Goal: Transaction & Acquisition: Purchase product/service

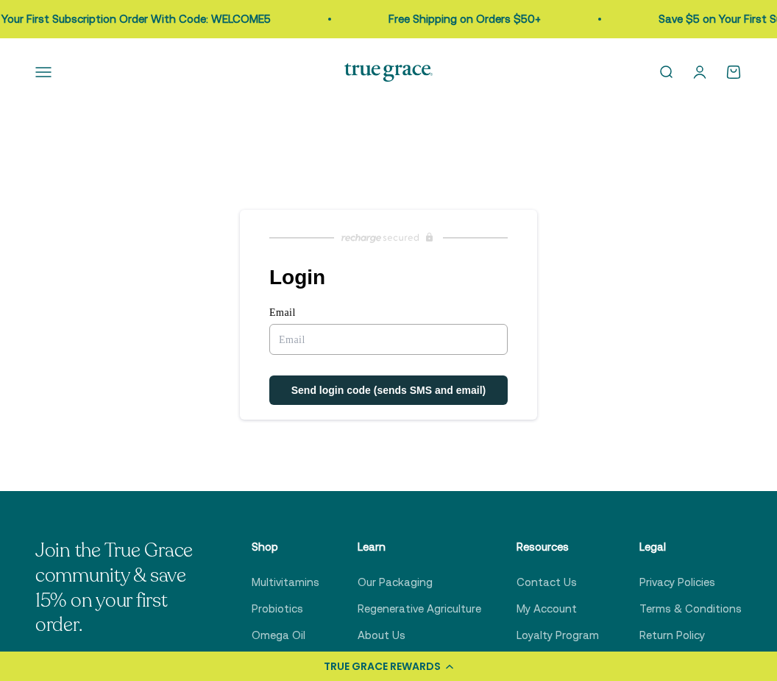
click at [286, 337] on input "Email" at bounding box center [388, 339] width 238 height 31
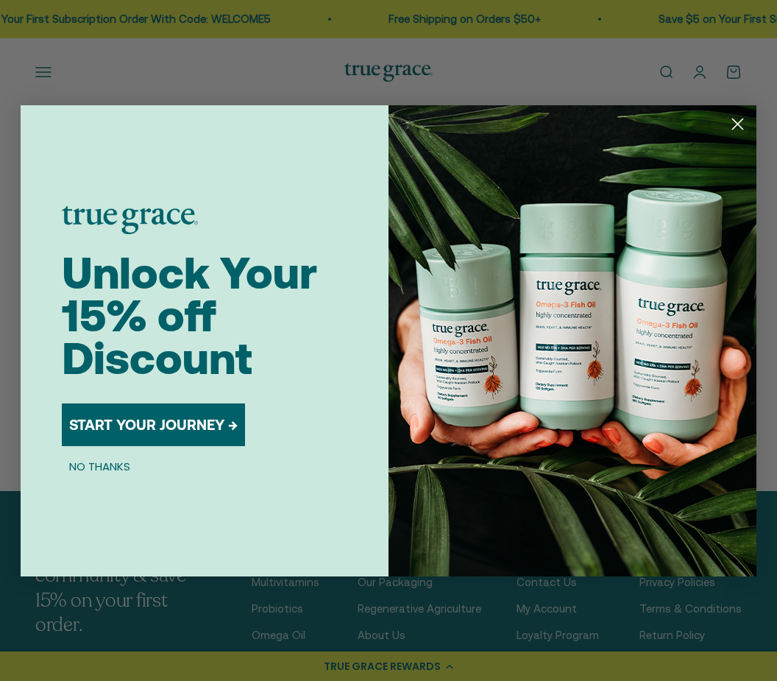
click at [699, 77] on div "Close dialog Unlock Your 15% off Discount START YOUR JOURNEY → NO THANKS Submit" at bounding box center [388, 340] width 777 height 681
click at [195, 426] on button "START YOUR JOURNEY →" at bounding box center [153, 424] width 183 height 43
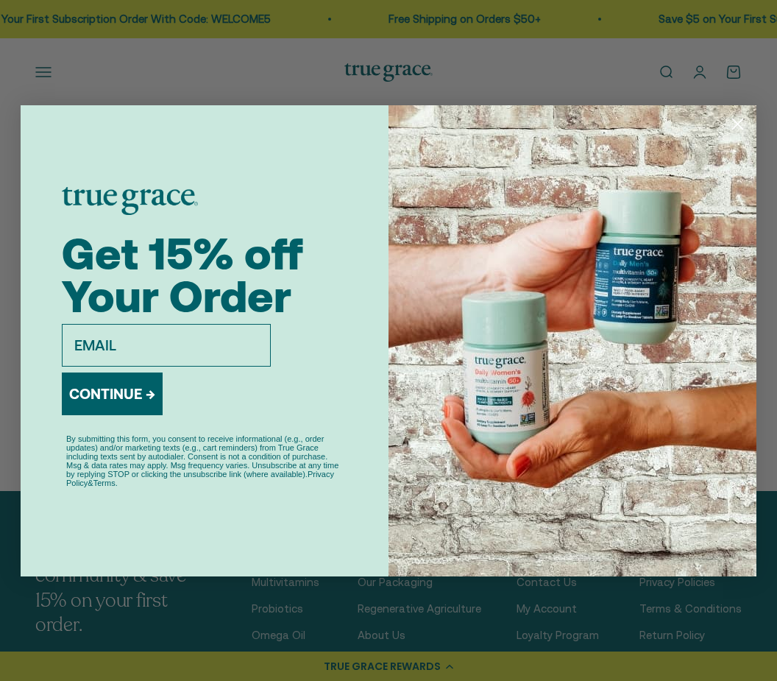
click at [99, 332] on input "email" at bounding box center [166, 345] width 209 height 43
type input "krmetheny@aol.com"
click at [118, 389] on button "CONTINUE →" at bounding box center [112, 393] width 101 height 43
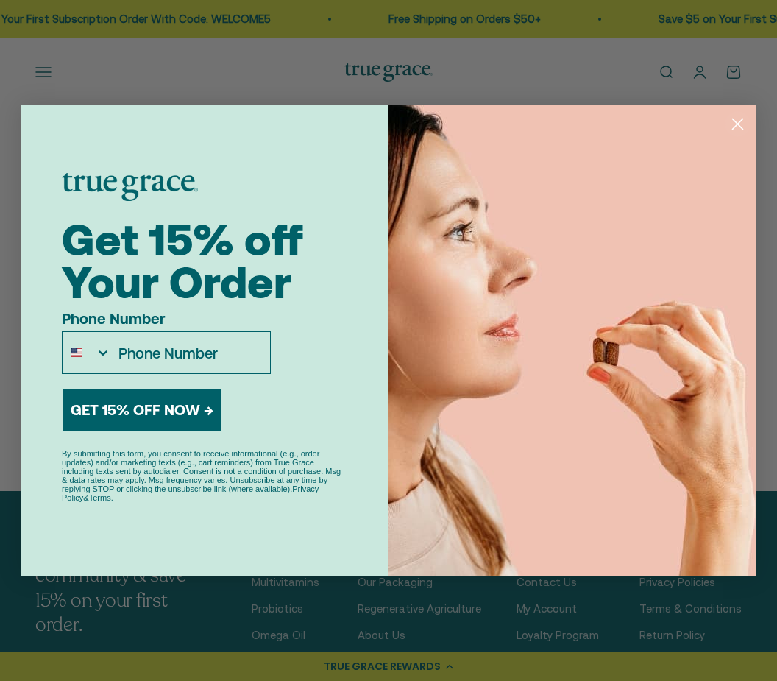
click at [441, 152] on img "POPUP Form" at bounding box center [573, 340] width 368 height 471
click at [737, 130] on circle "Close dialog" at bounding box center [738, 123] width 24 height 24
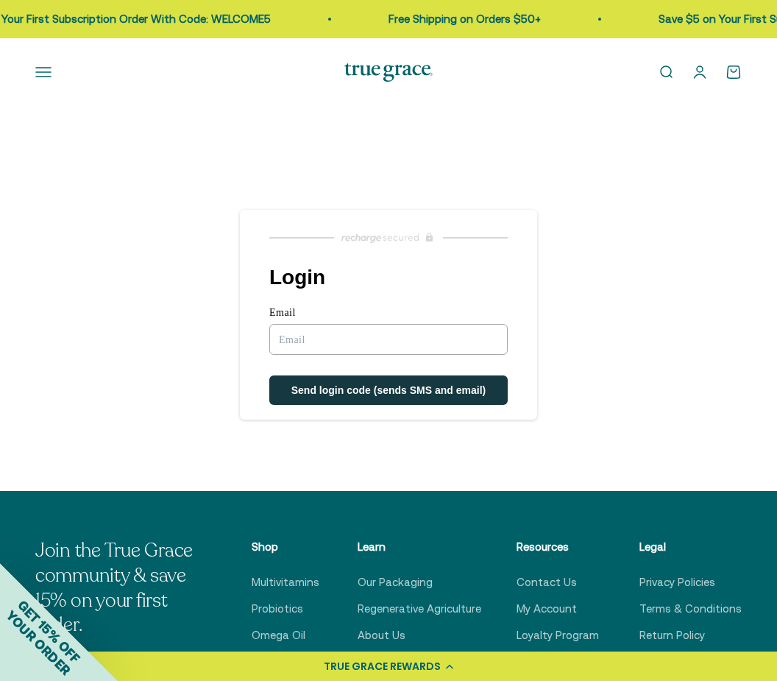
click at [700, 78] on link "Open account page" at bounding box center [700, 72] width 16 height 16
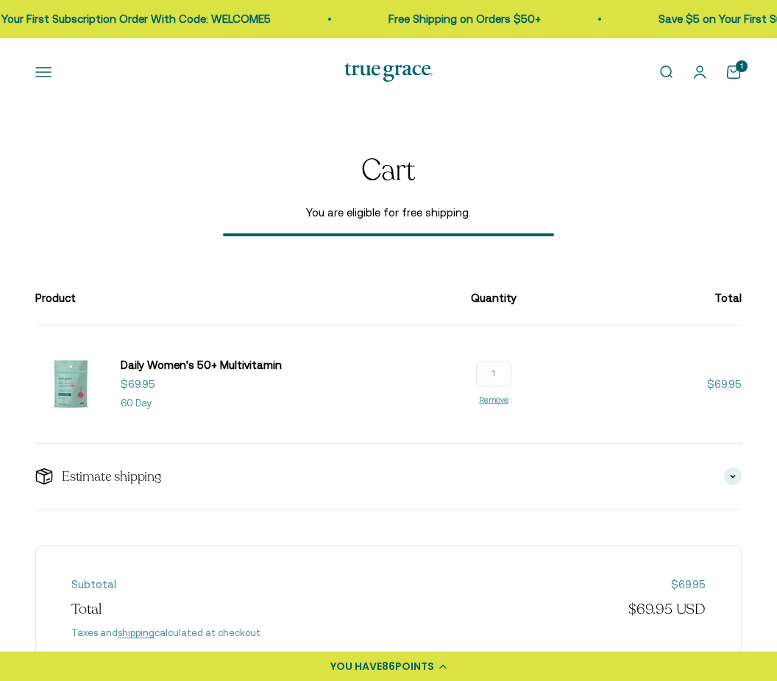
click at [511, 372] on input "1" at bounding box center [493, 374] width 35 height 26
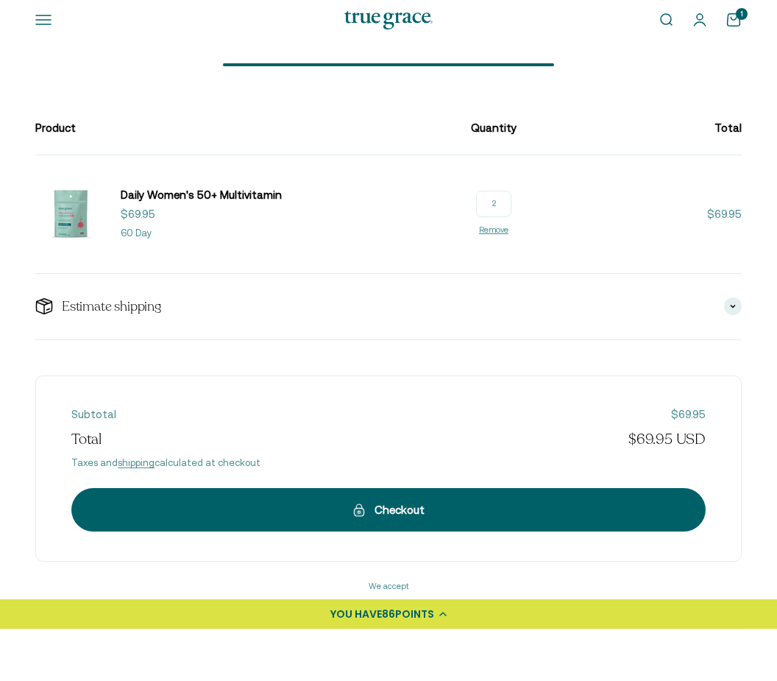
scroll to position [131, 0]
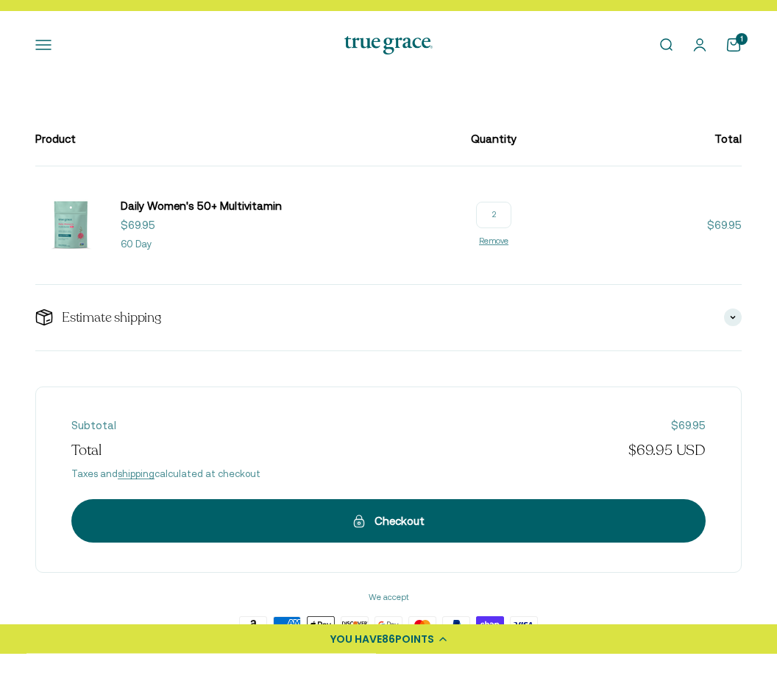
type input "2"
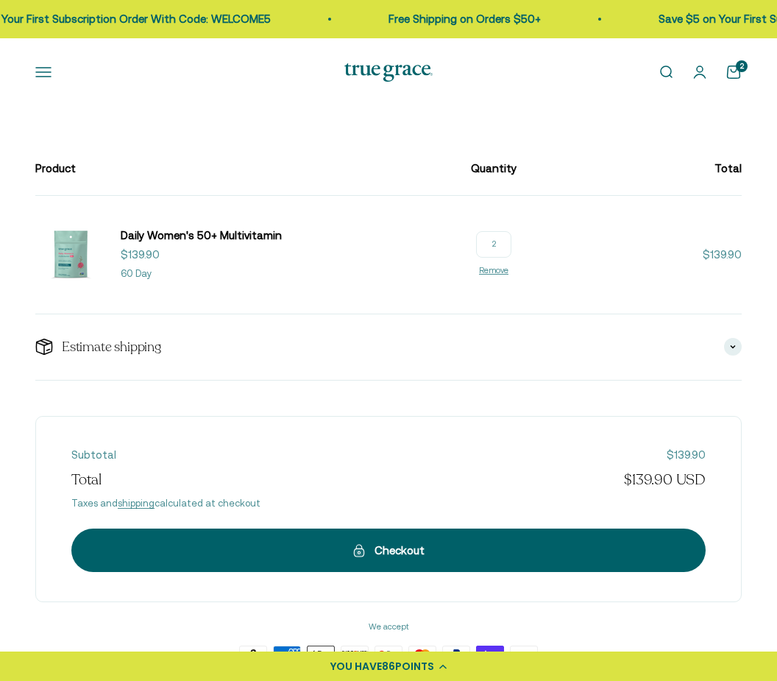
scroll to position [91, 0]
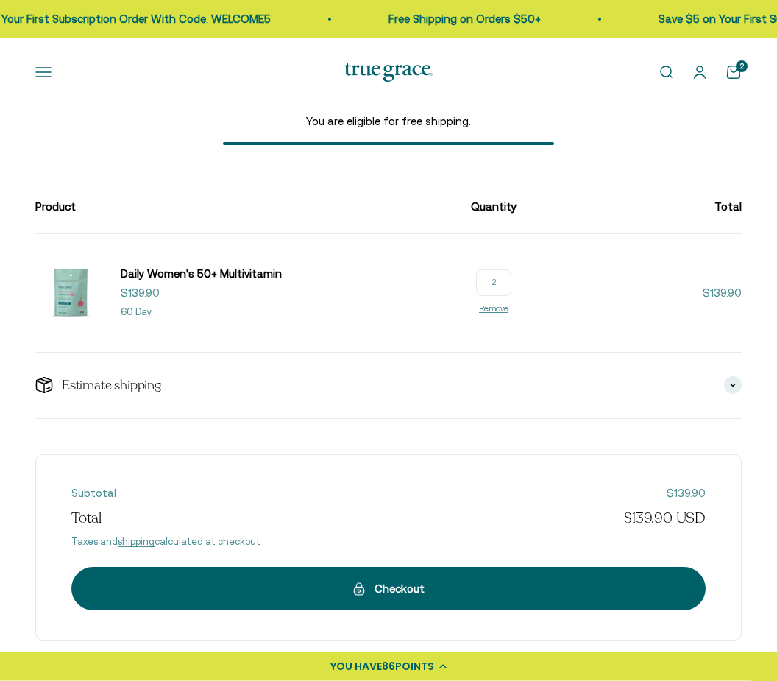
click at [402, 673] on span "POINTS" at bounding box center [414, 666] width 39 height 15
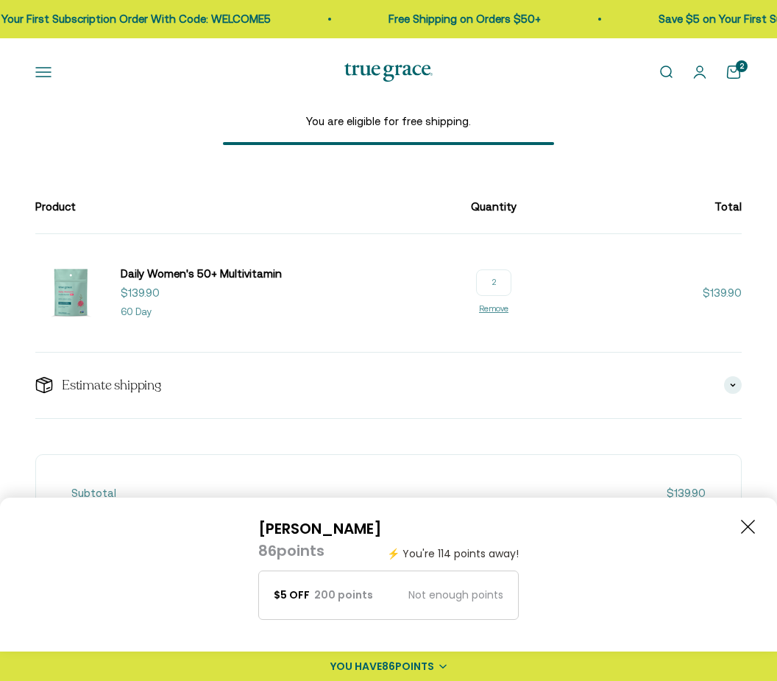
click at [377, 673] on span "YOU HAVE" at bounding box center [356, 666] width 52 height 15
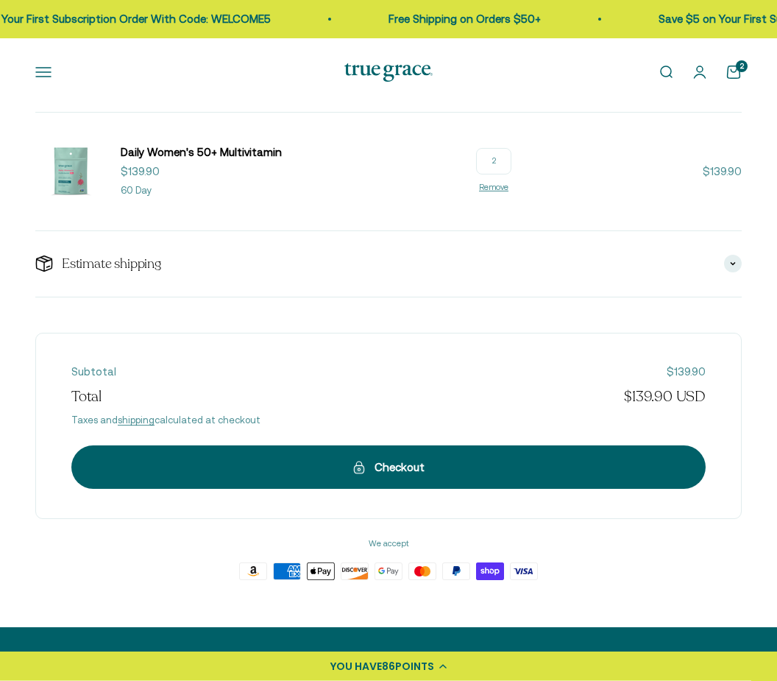
scroll to position [219, 0]
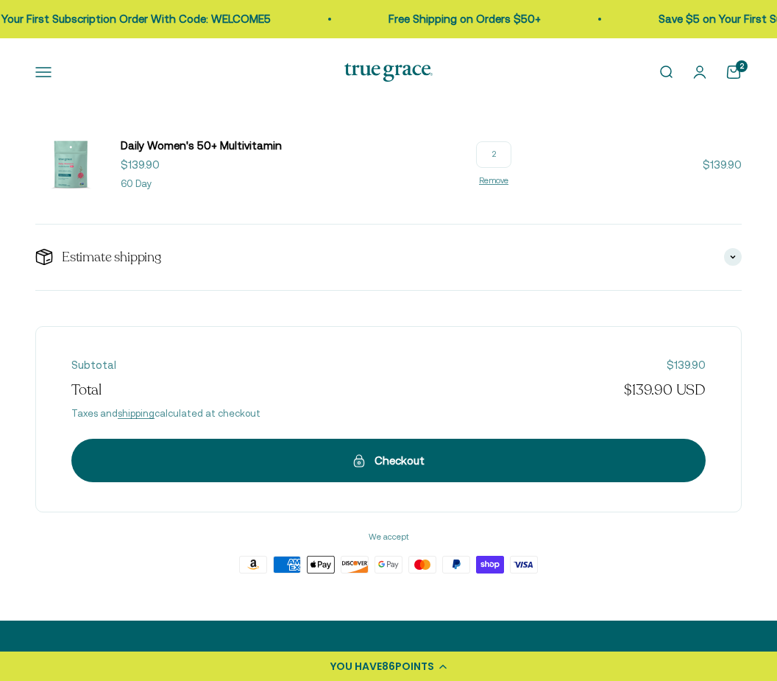
click at [367, 463] on div "Checkout" at bounding box center [388, 461] width 575 height 18
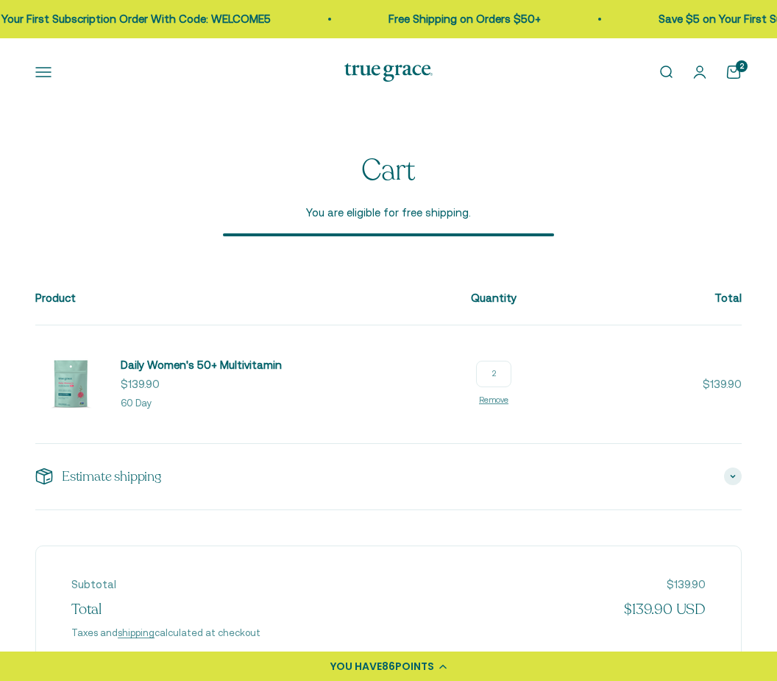
scroll to position [79, 0]
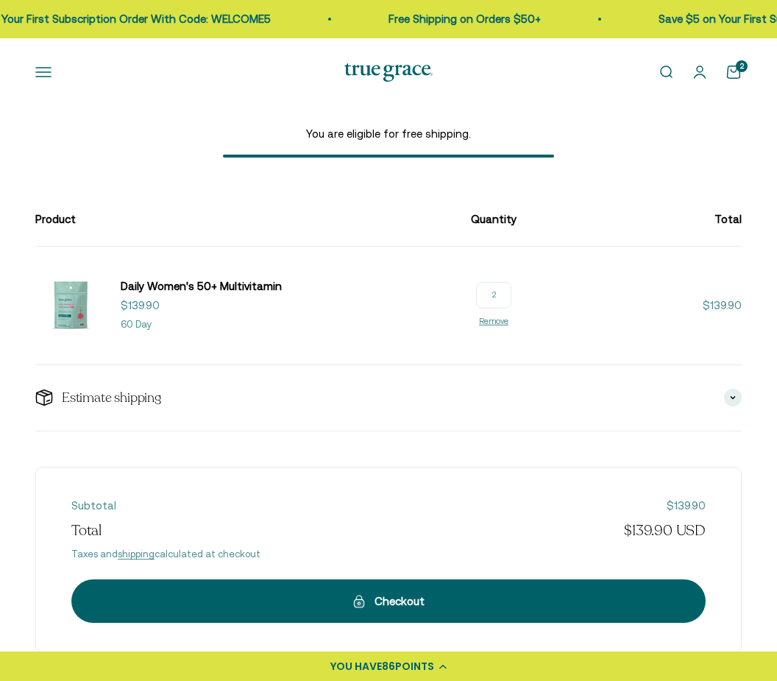
click at [375, 600] on div "Checkout" at bounding box center [388, 601] width 575 height 18
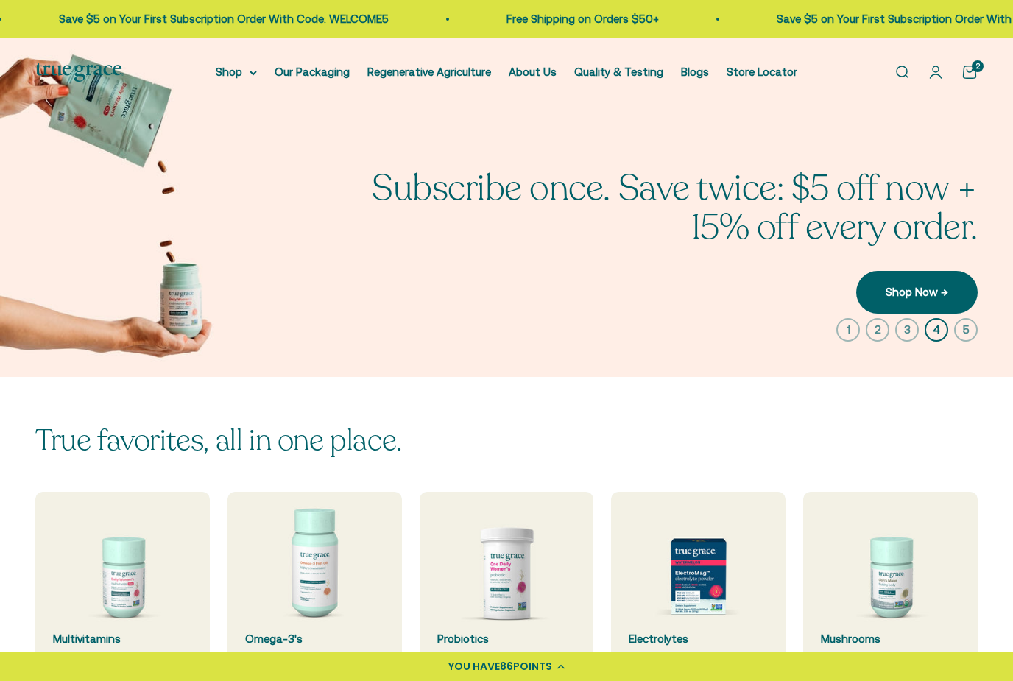
click at [969, 74] on link "Open cart 2" at bounding box center [969, 72] width 16 height 16
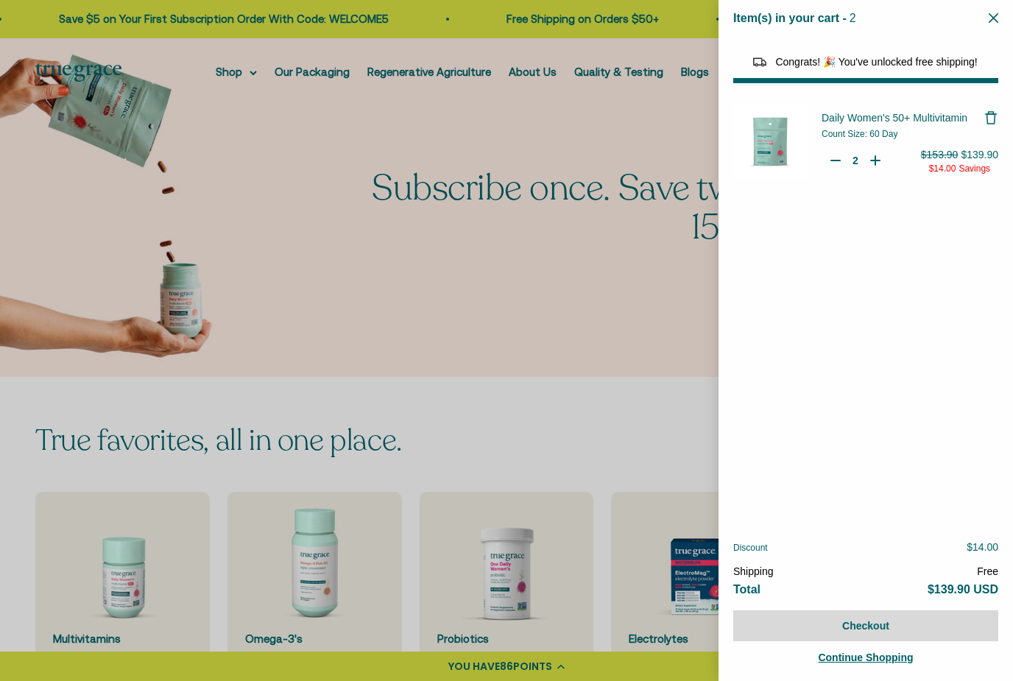
select select "44882812010710"
select select "44878154563798"
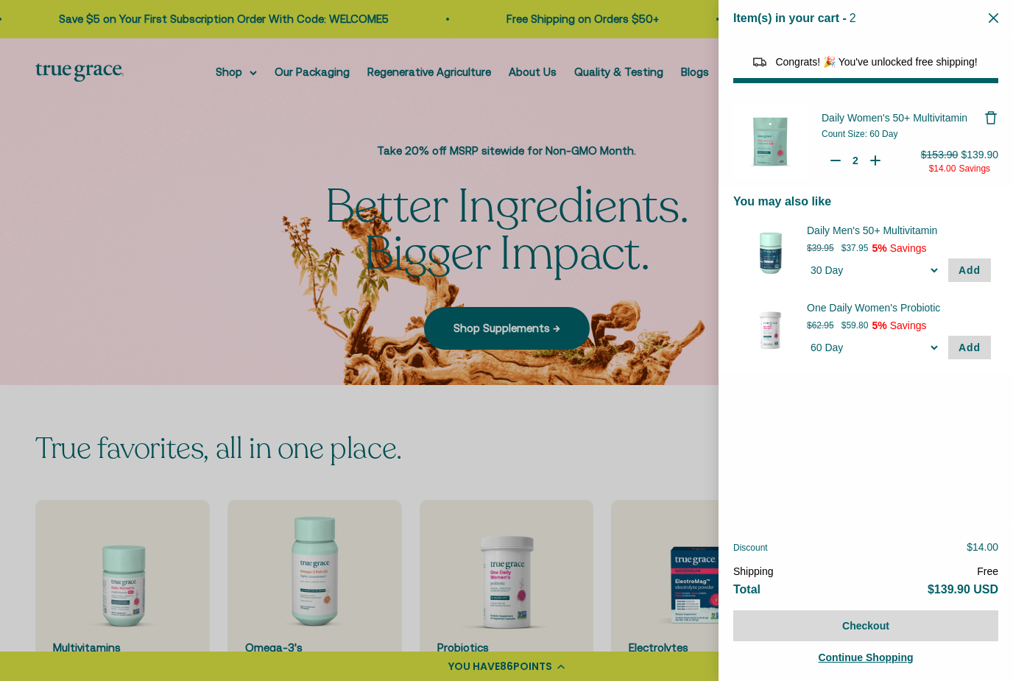
click at [857, 120] on span "Daily Women's 50+ Multivitamin" at bounding box center [894, 118] width 146 height 12
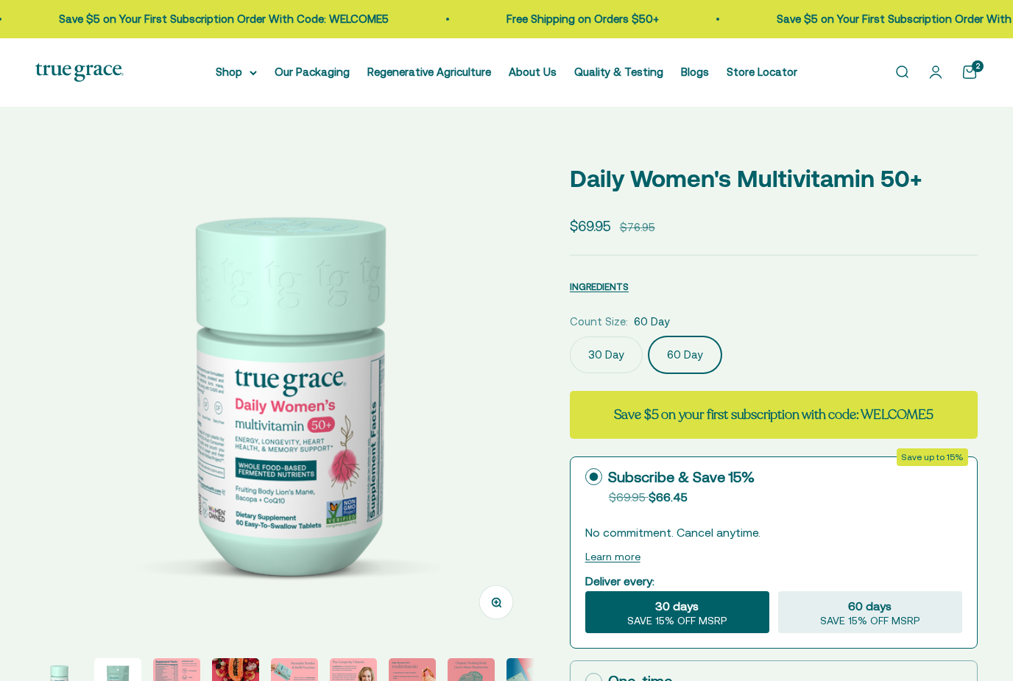
scroll to position [0, 508]
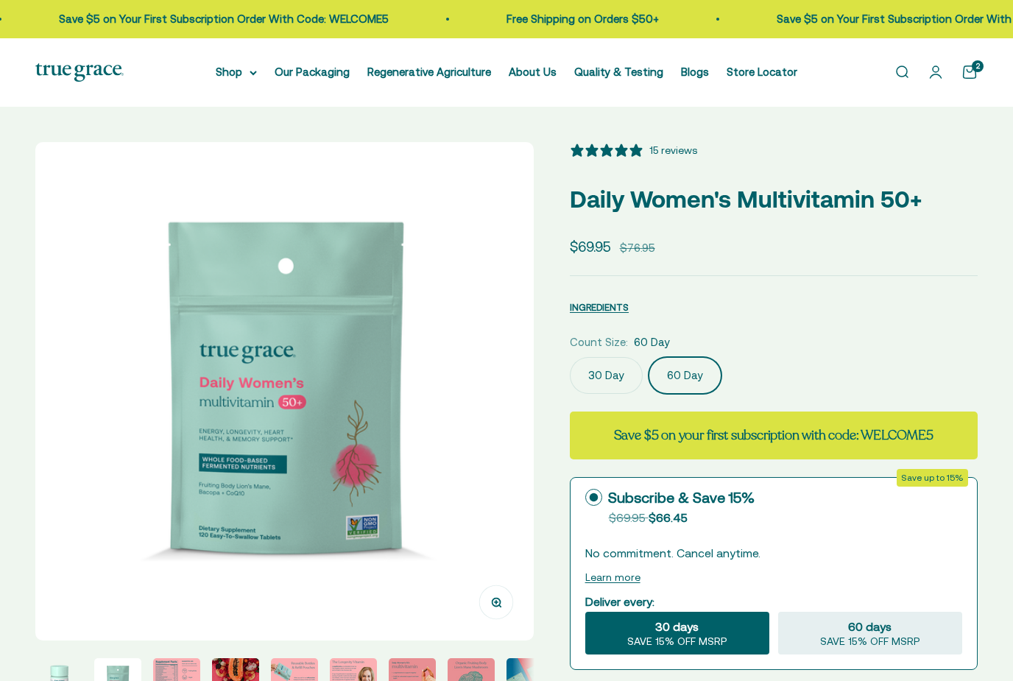
select select "3"
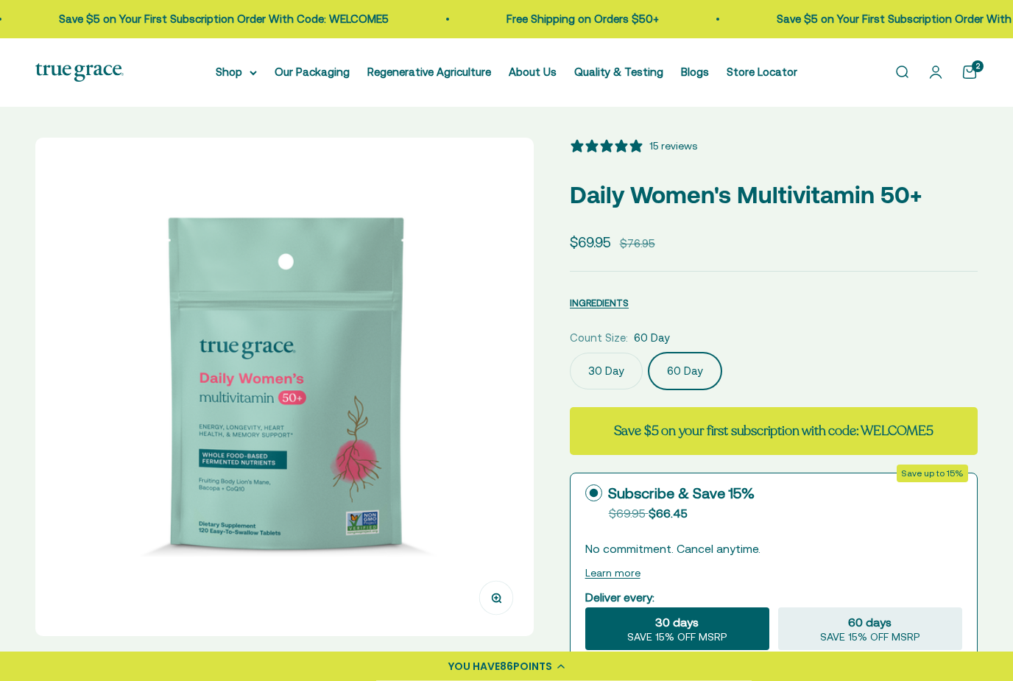
scroll to position [0, 0]
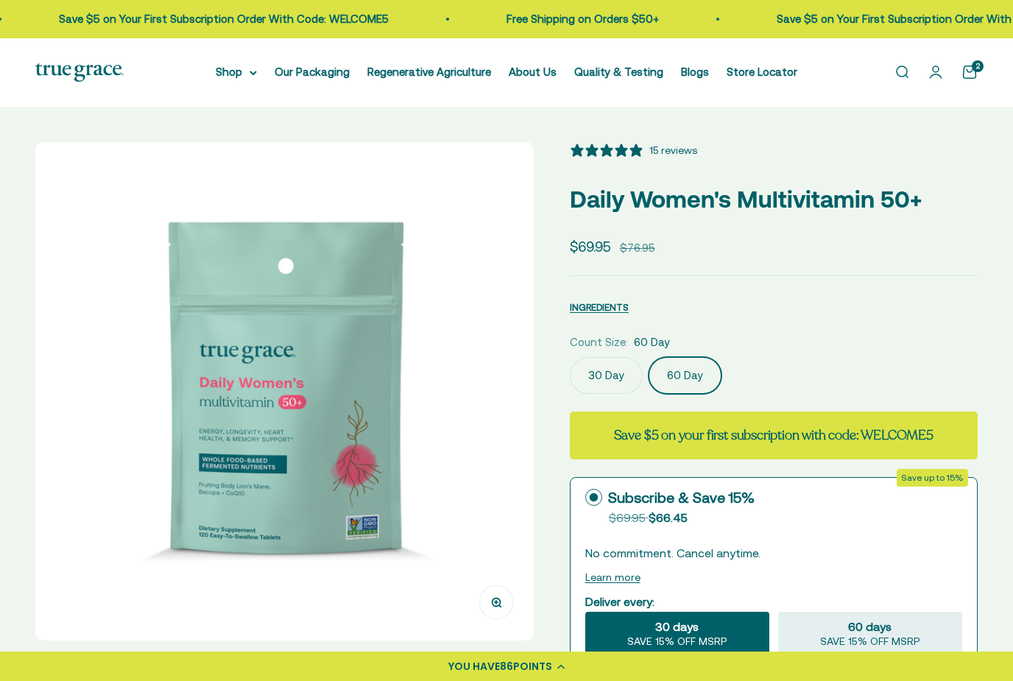
click at [977, 73] on link "Open cart 2" at bounding box center [969, 72] width 16 height 16
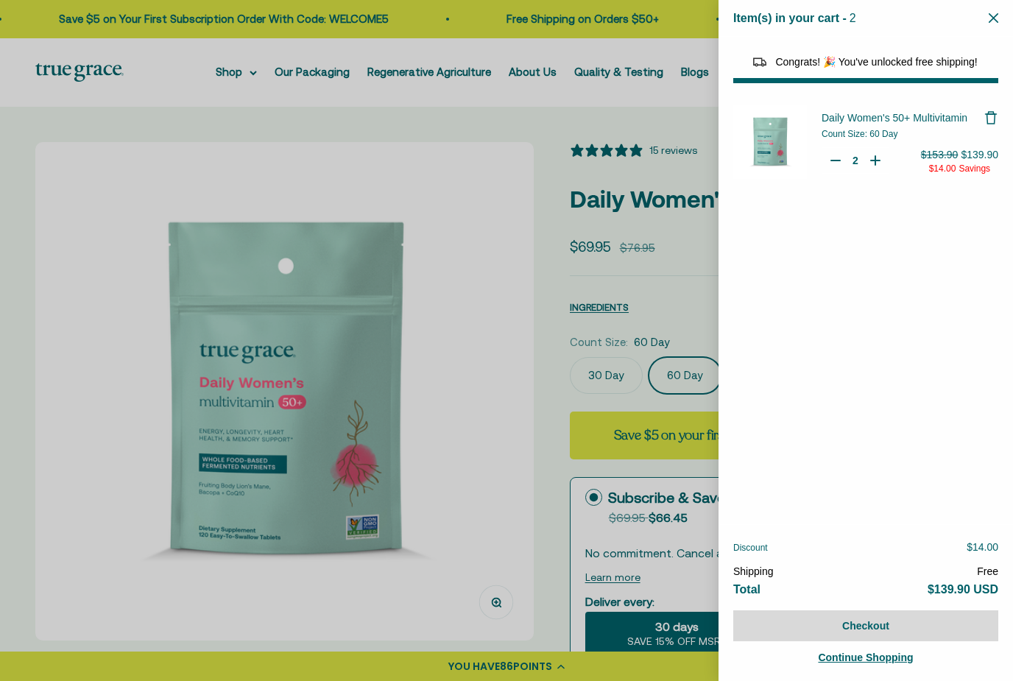
select select "44882812010710"
select select "44878154563798"
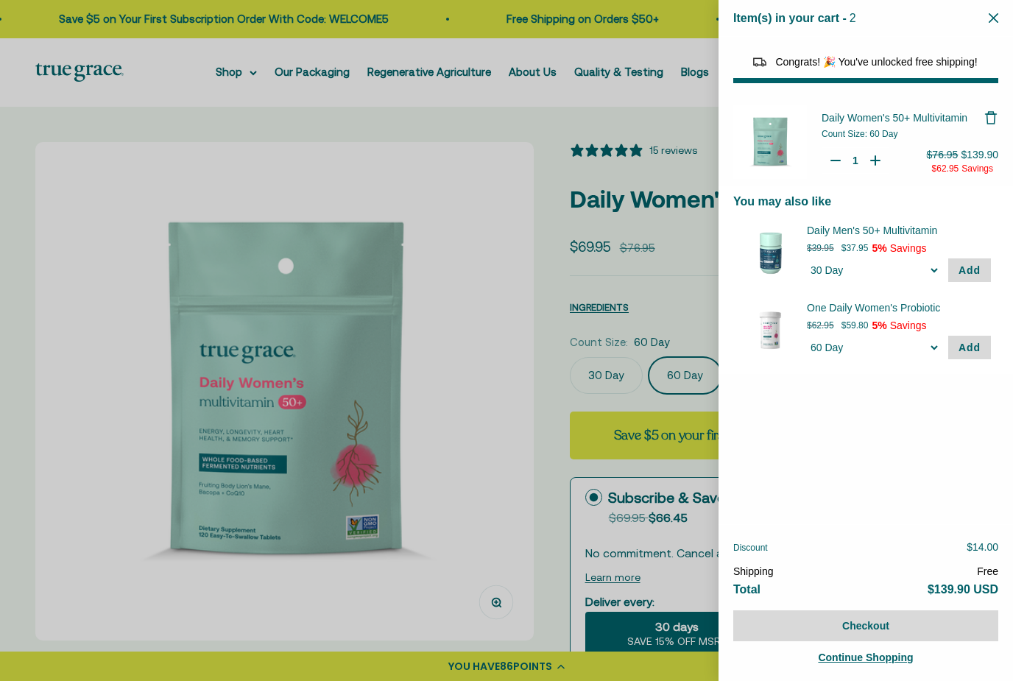
click at [838, 157] on icon "Your Cart" at bounding box center [835, 160] width 15 height 15
click at [517, 376] on div at bounding box center [506, 340] width 1013 height 681
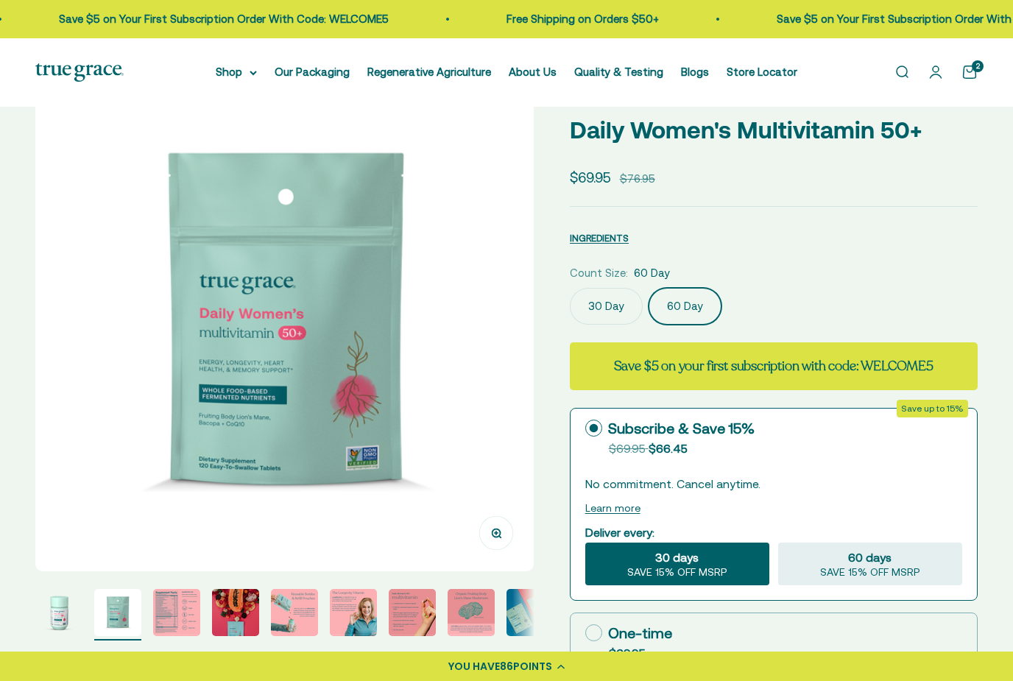
scroll to position [75, 0]
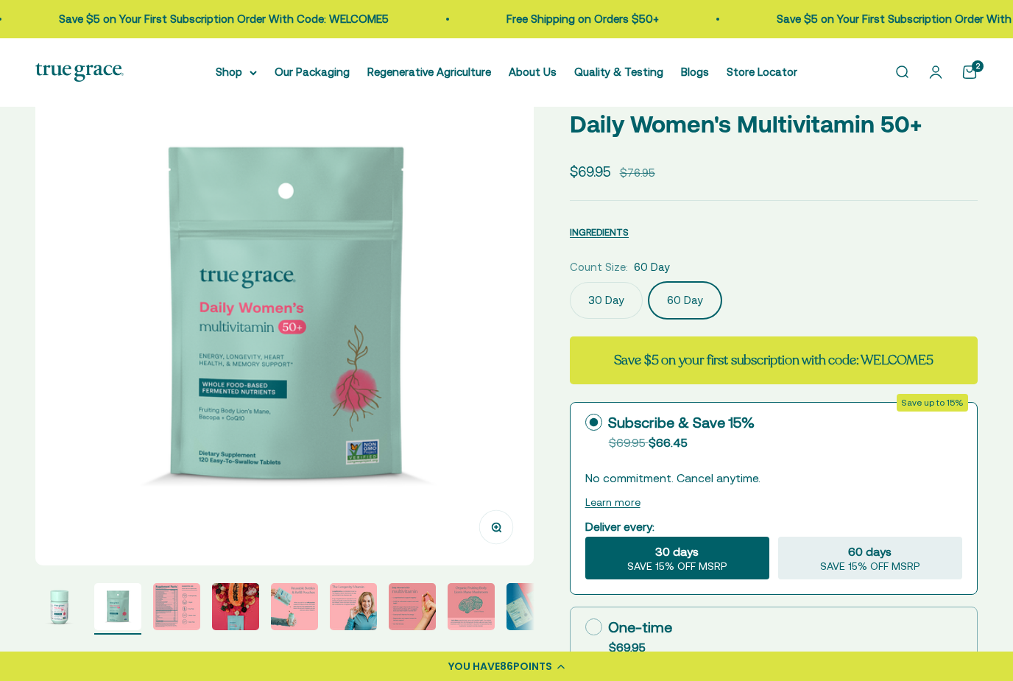
click at [673, 561] on span "SAVE 15% OFF MSRP" at bounding box center [677, 566] width 100 height 13
click at [585, 536] on input "30 days SAVE 15% OFF MSRP" at bounding box center [584, 536] width 1 height 1
click at [614, 302] on label "30 Day" at bounding box center [606, 300] width 73 height 37
click at [570, 282] on input "30 Day" at bounding box center [569, 281] width 1 height 1
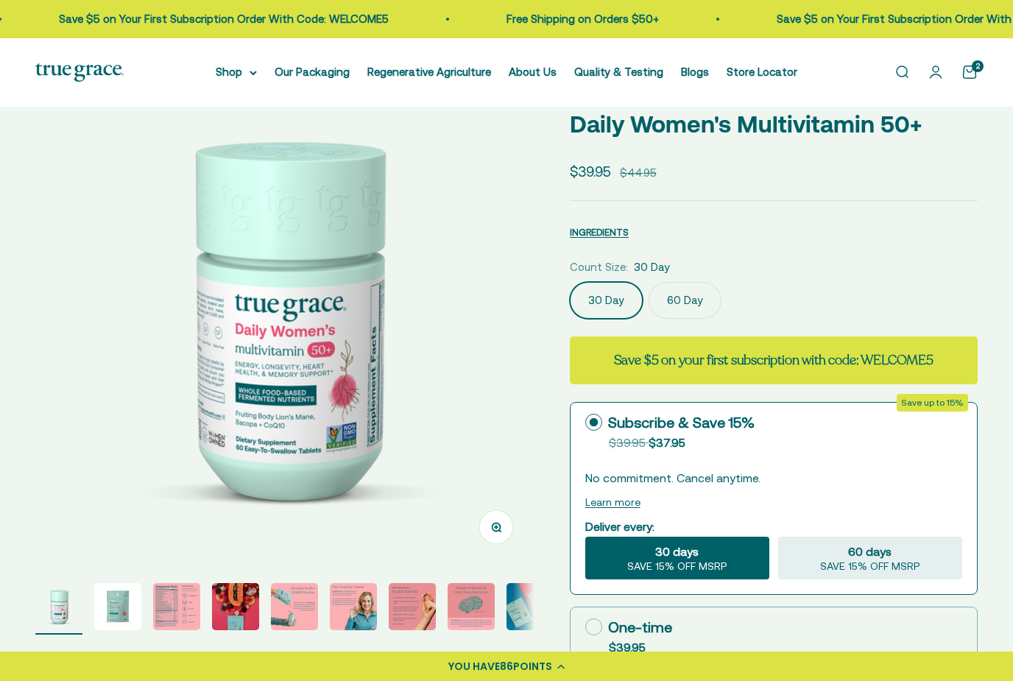
click at [676, 301] on label "60 Day" at bounding box center [684, 300] width 73 height 37
click at [570, 282] on input "60 Day" at bounding box center [569, 281] width 1 height 1
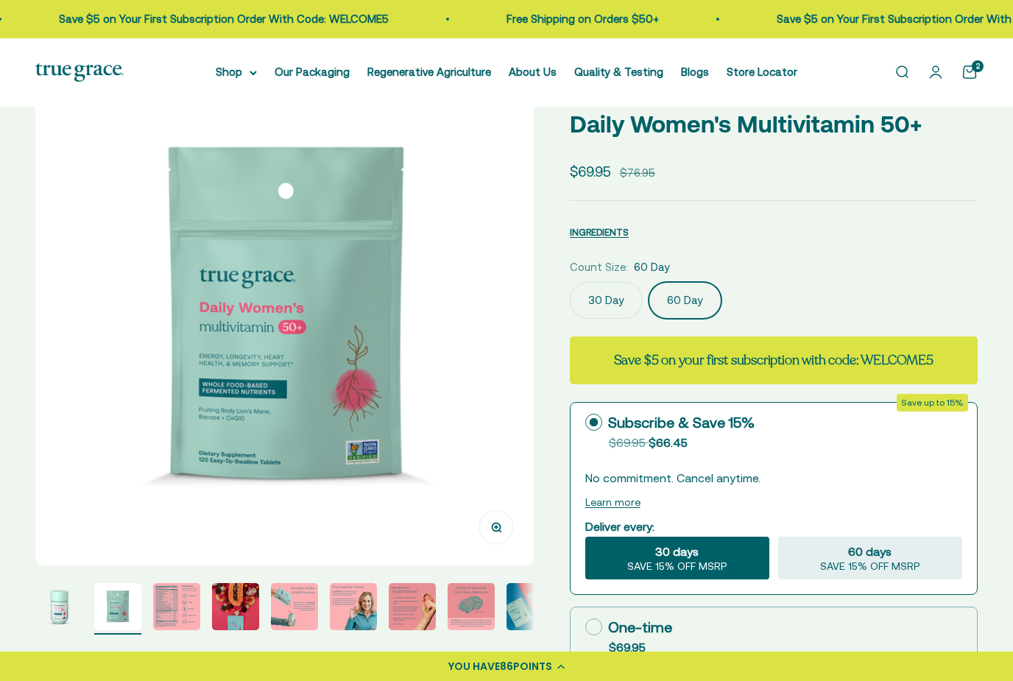
click at [647, 564] on span "SAVE 15% OFF MSRP" at bounding box center [677, 566] width 100 height 13
click at [585, 536] on input "30 days SAVE 15% OFF MSRP" at bounding box center [584, 536] width 1 height 1
click at [671, 557] on span "30 days" at bounding box center [676, 551] width 43 height 18
click at [585, 536] on input "30 days SAVE 15% OFF MSRP" at bounding box center [584, 536] width 1 height 1
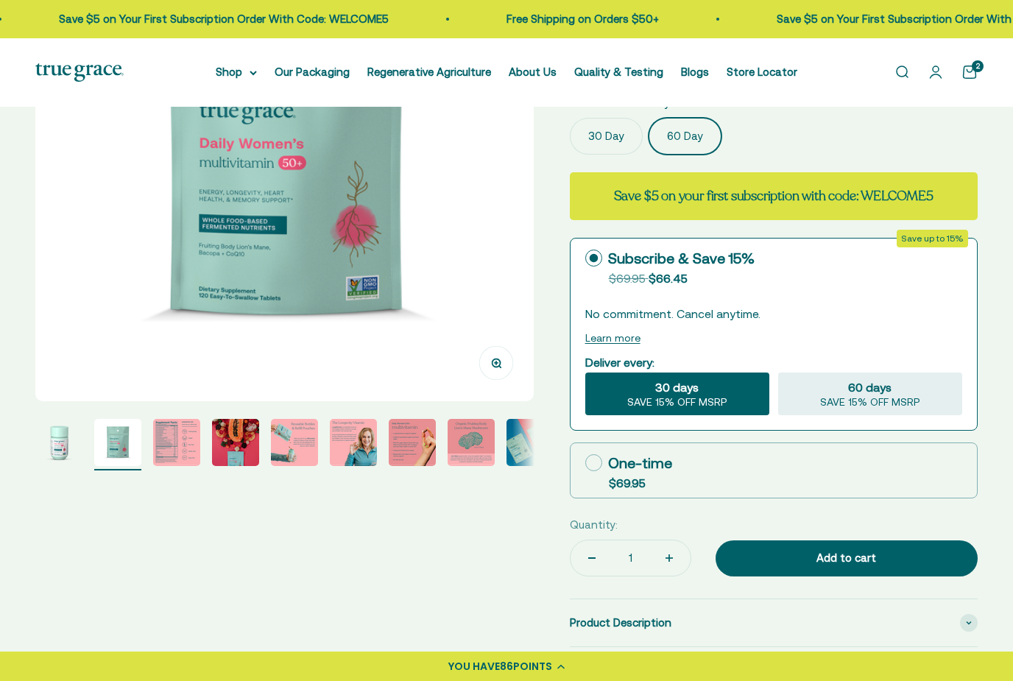
scroll to position [249, 0]
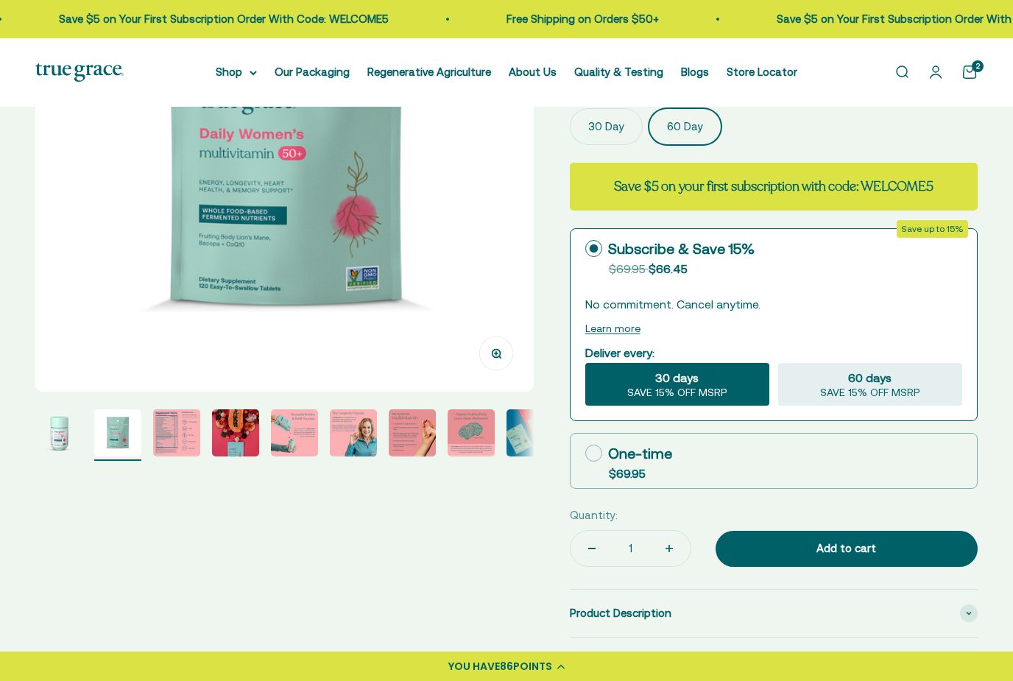
click at [790, 552] on div "Add to cart" at bounding box center [846, 548] width 203 height 18
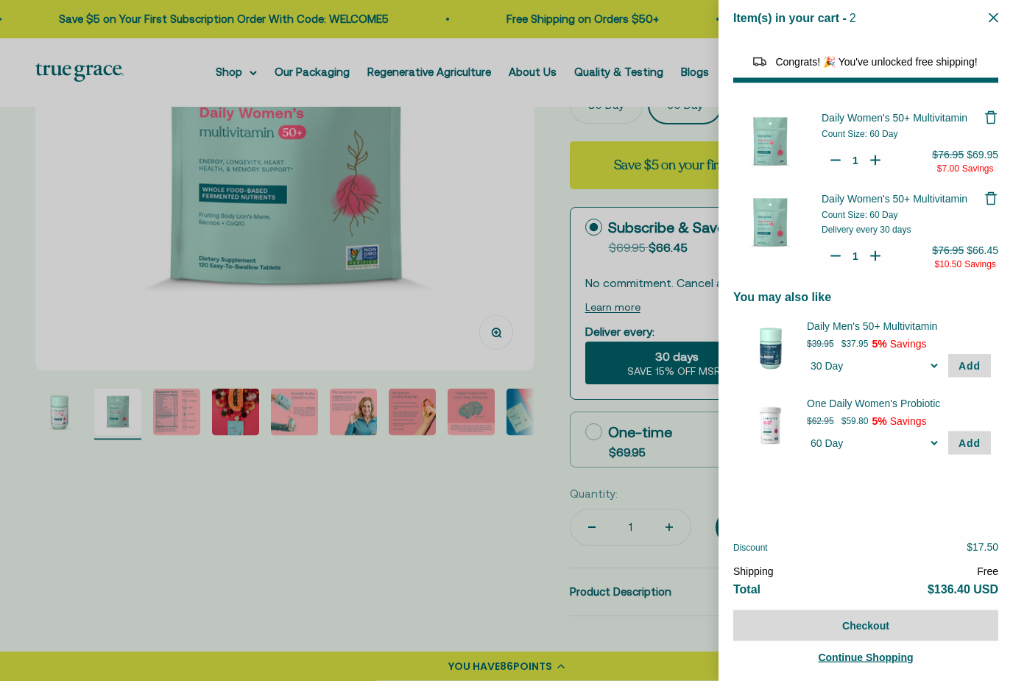
scroll to position [270, 0]
click at [991, 199] on icon "Remove Daily Women's 50+ Multivitamin" at bounding box center [990, 198] width 15 height 15
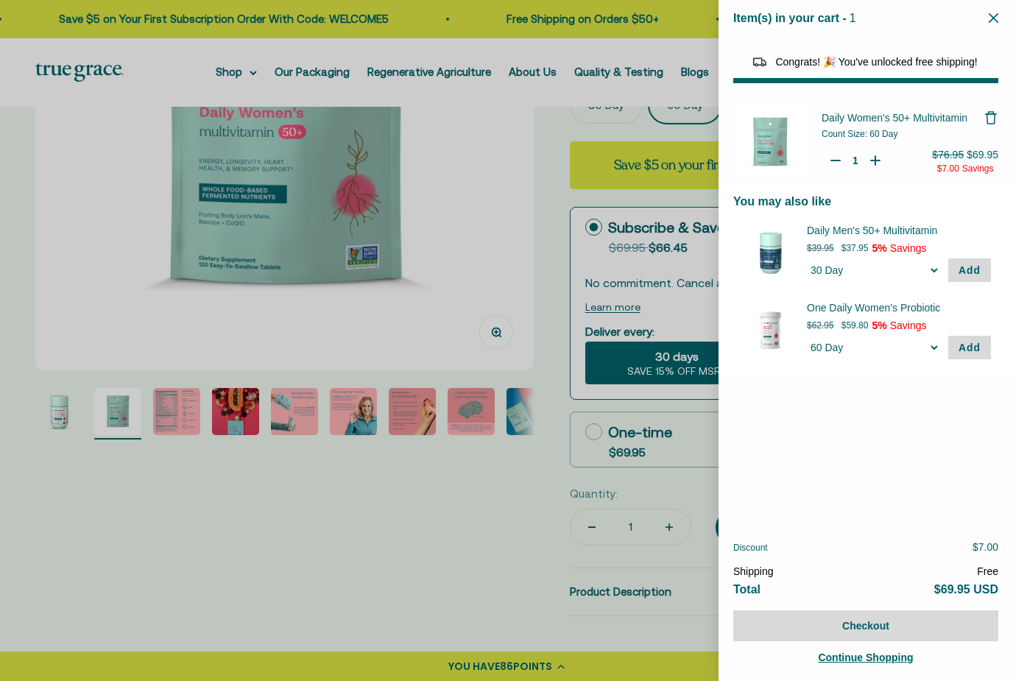
type input "2"
click at [875, 163] on icon "Your Cart" at bounding box center [875, 160] width 0 height 9
click at [858, 641] on button "Checkout" at bounding box center [865, 625] width 265 height 31
